Goal: Check status

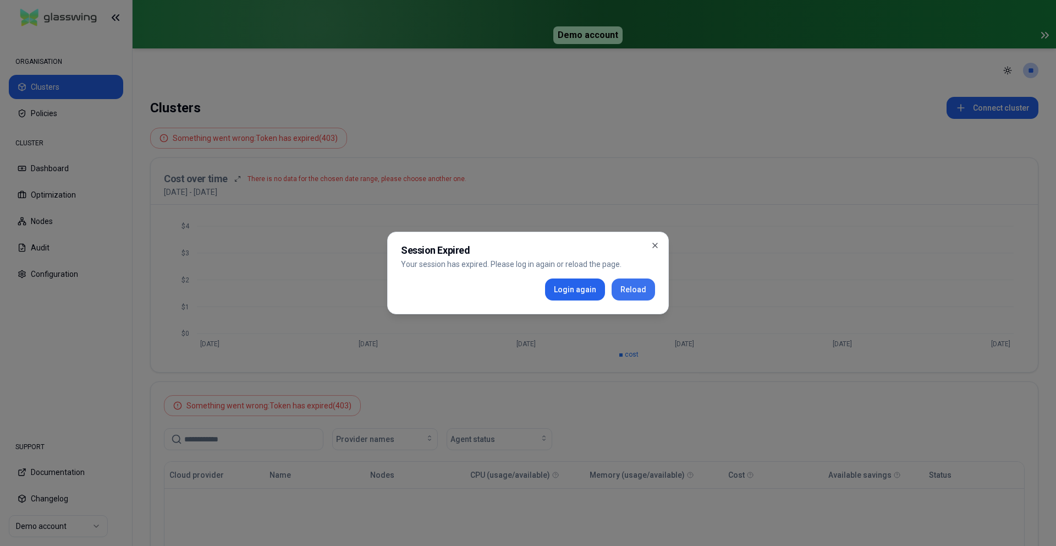
click at [645, 292] on button "Reload" at bounding box center [633, 289] width 43 height 22
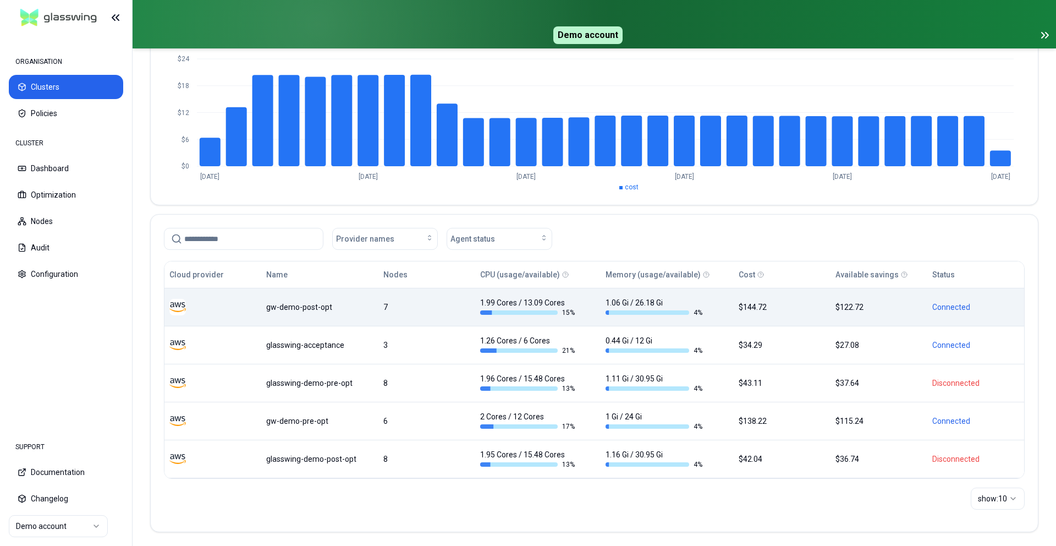
scroll to position [137, 0]
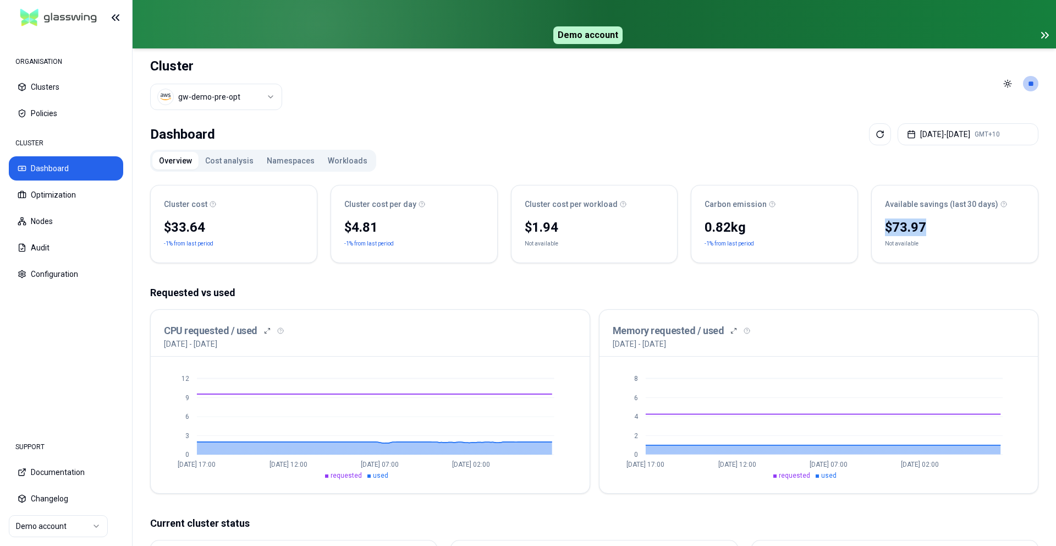
drag, startPoint x: 888, startPoint y: 227, endPoint x: 957, endPoint y: 231, distance: 69.5
click at [957, 231] on div "$73.97" at bounding box center [955, 227] width 140 height 18
drag, startPoint x: 886, startPoint y: 202, endPoint x: 1042, endPoint y: 205, distance: 156.3
click at [1042, 205] on div "Dashboard [DATE] - [DATE] GMT+10 Overview Cost analysis Namespaces Workloads Cl…" at bounding box center [595, 488] width 924 height 738
